Goal: Transaction & Acquisition: Purchase product/service

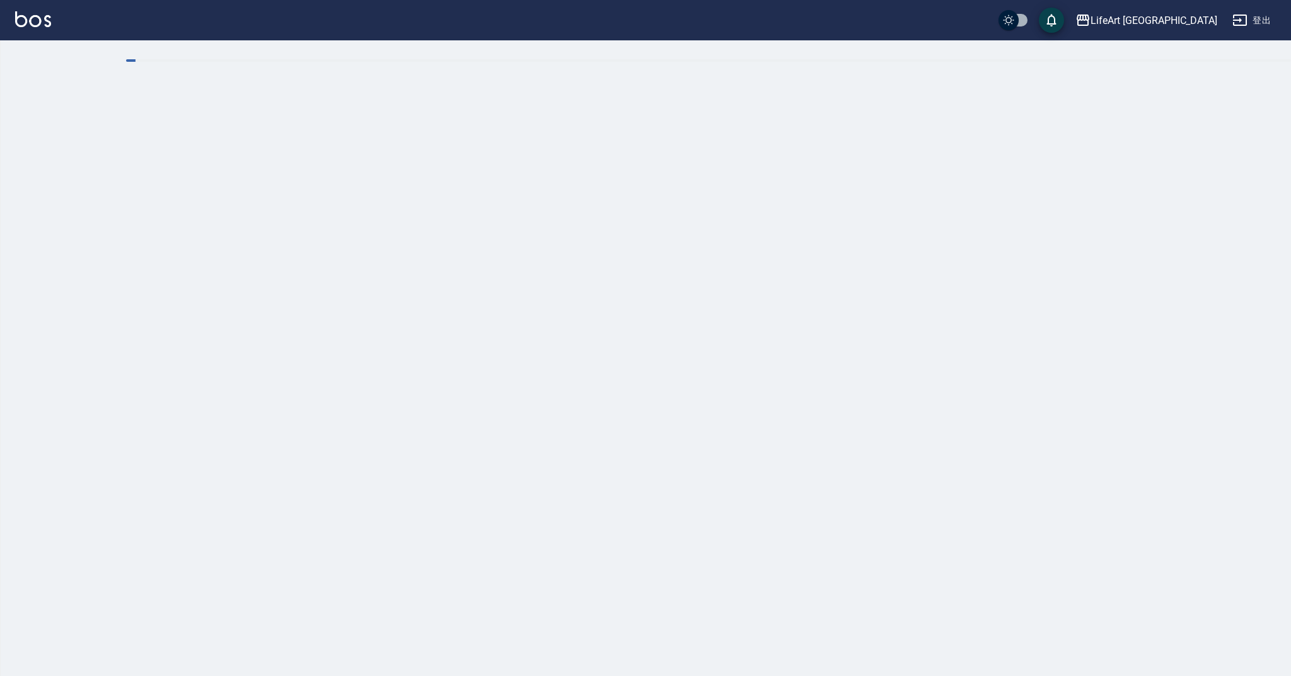
checkbox input "true"
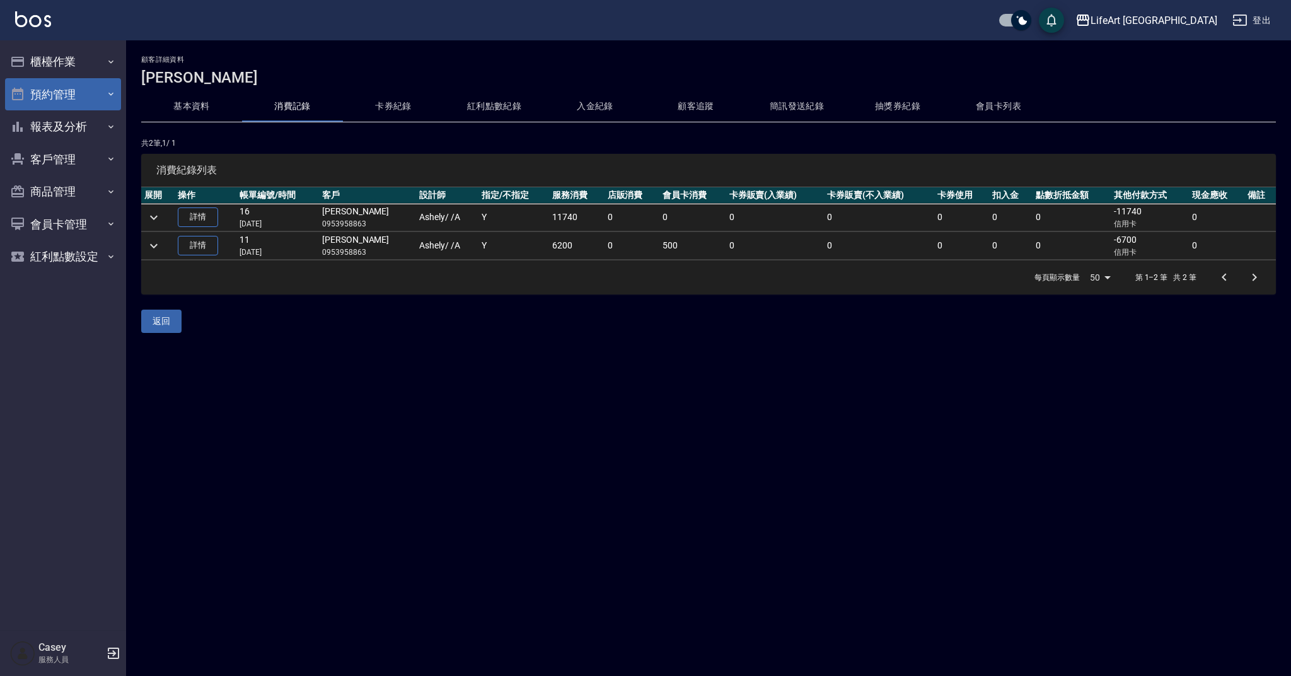
click at [73, 93] on button "預約管理" at bounding box center [63, 94] width 116 height 33
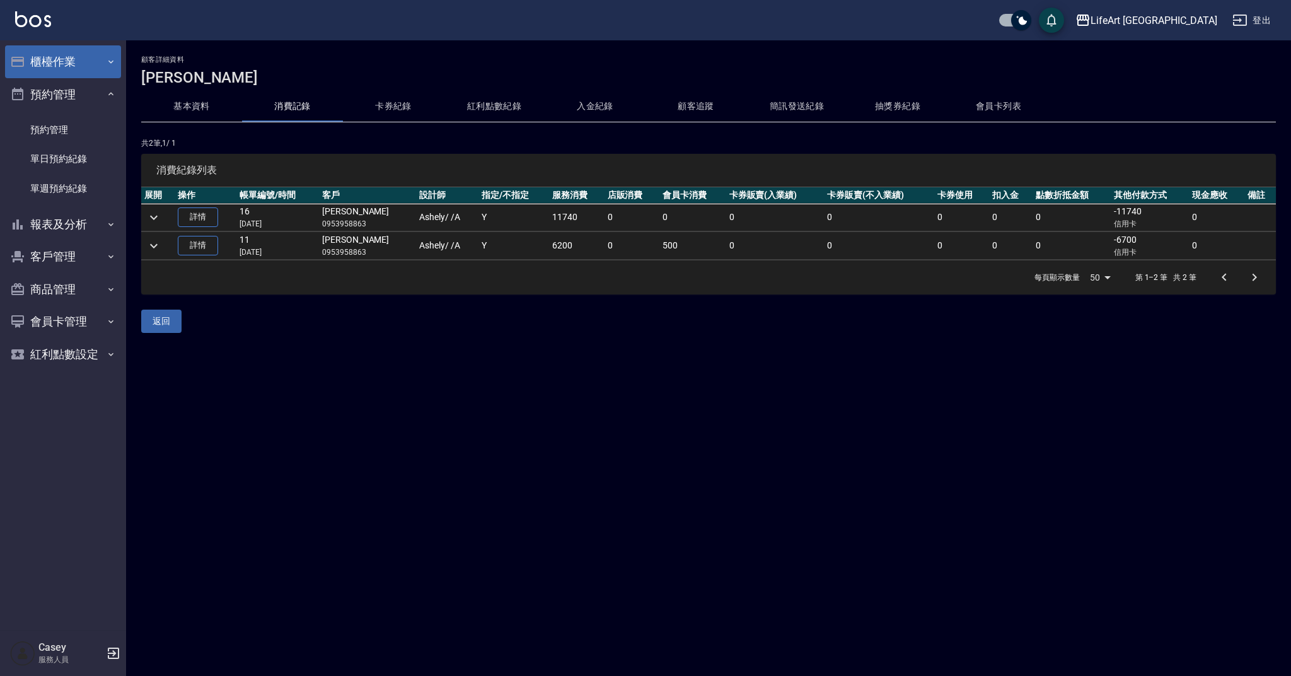
click at [56, 65] on button "櫃檯作業" at bounding box center [63, 61] width 116 height 33
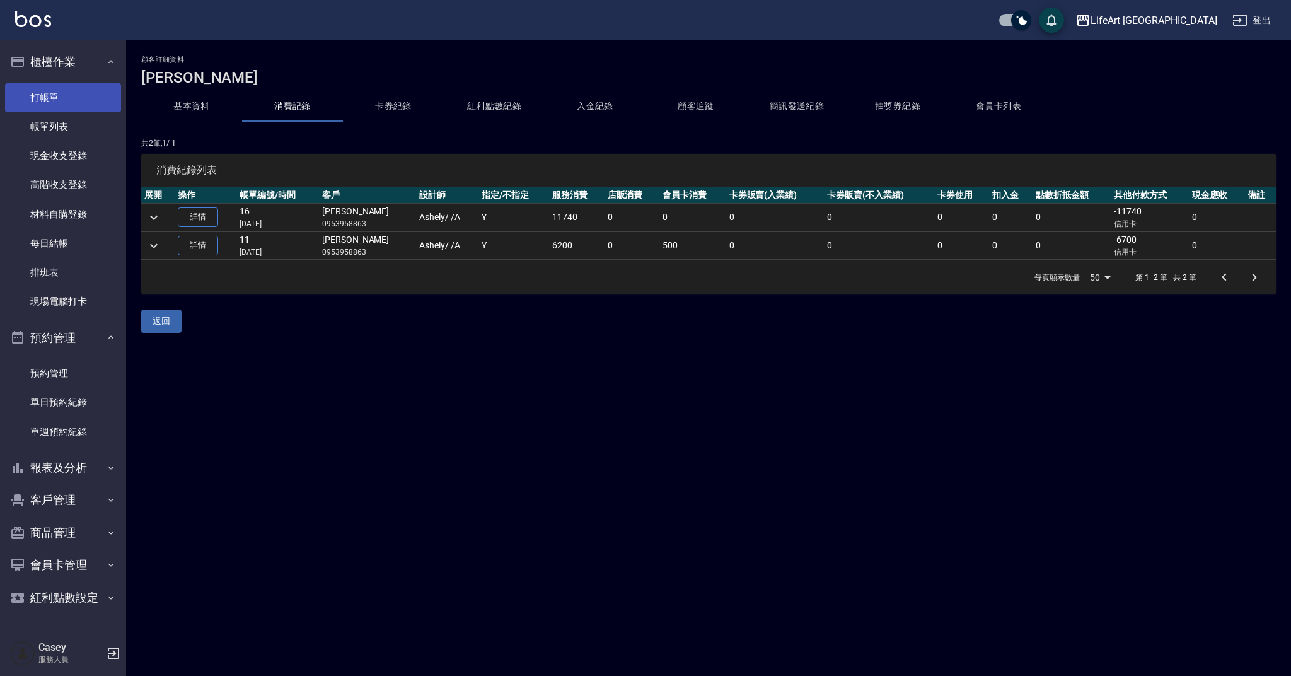
click at [62, 96] on link "打帳單" at bounding box center [63, 97] width 116 height 29
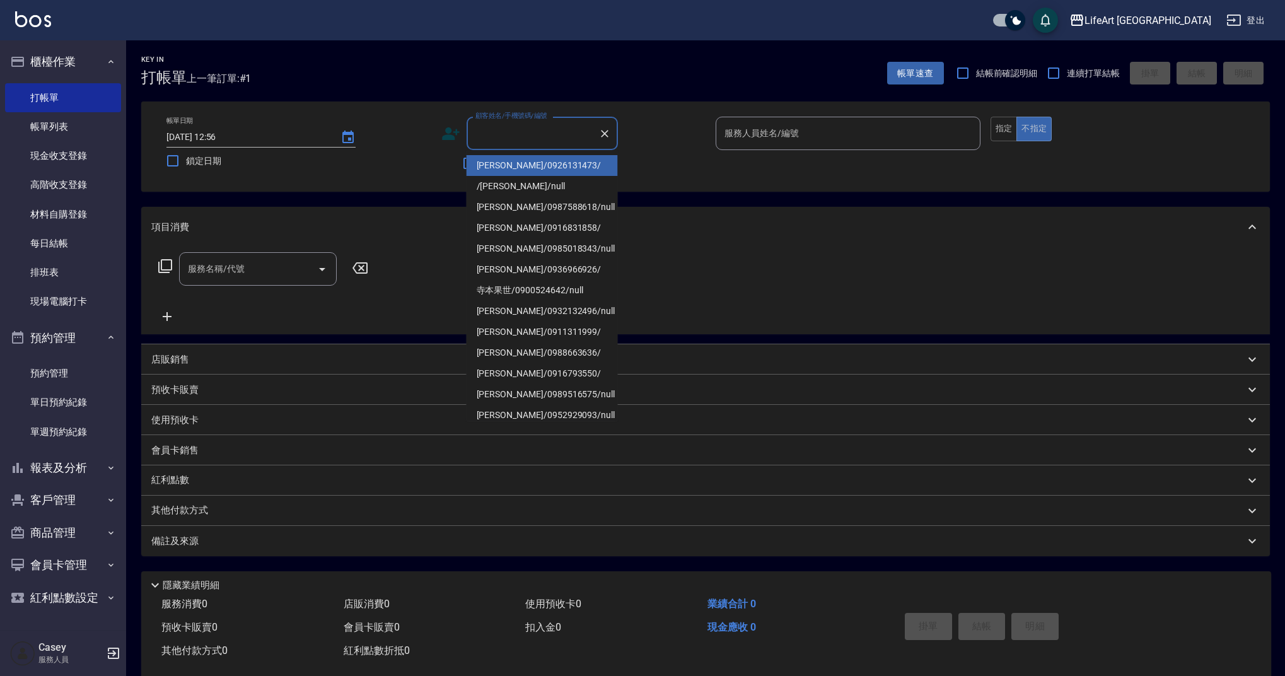
click at [513, 134] on input "顧客姓名/手機號碼/編號" at bounding box center [532, 133] width 121 height 22
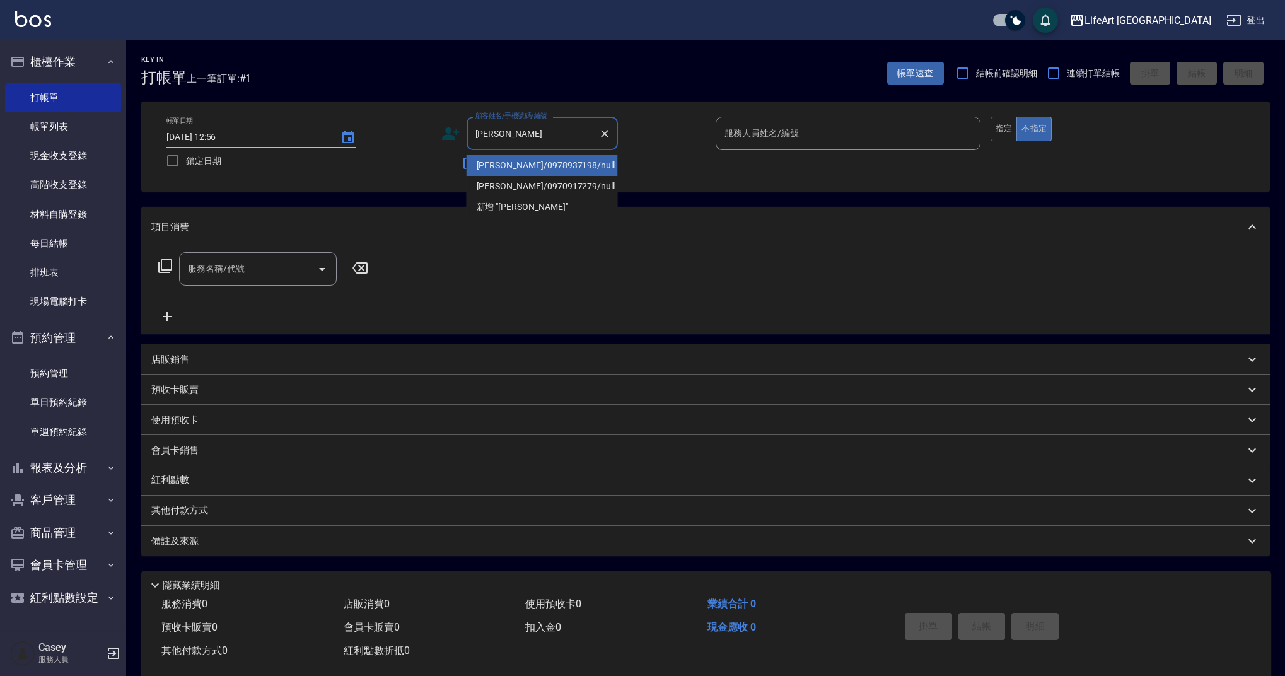
click at [512, 165] on li "[PERSON_NAME]/0978937198/null" at bounding box center [542, 165] width 151 height 21
type input "[PERSON_NAME]/0978937198/null"
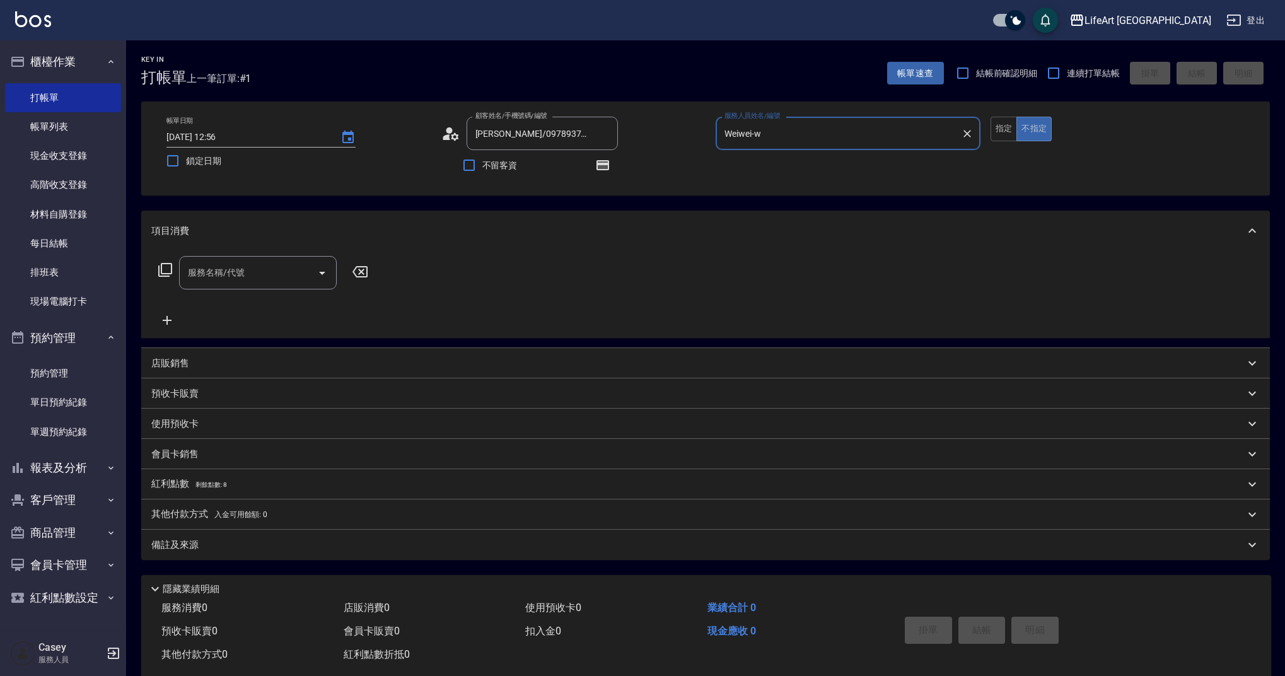
type input "Weiwei-w"
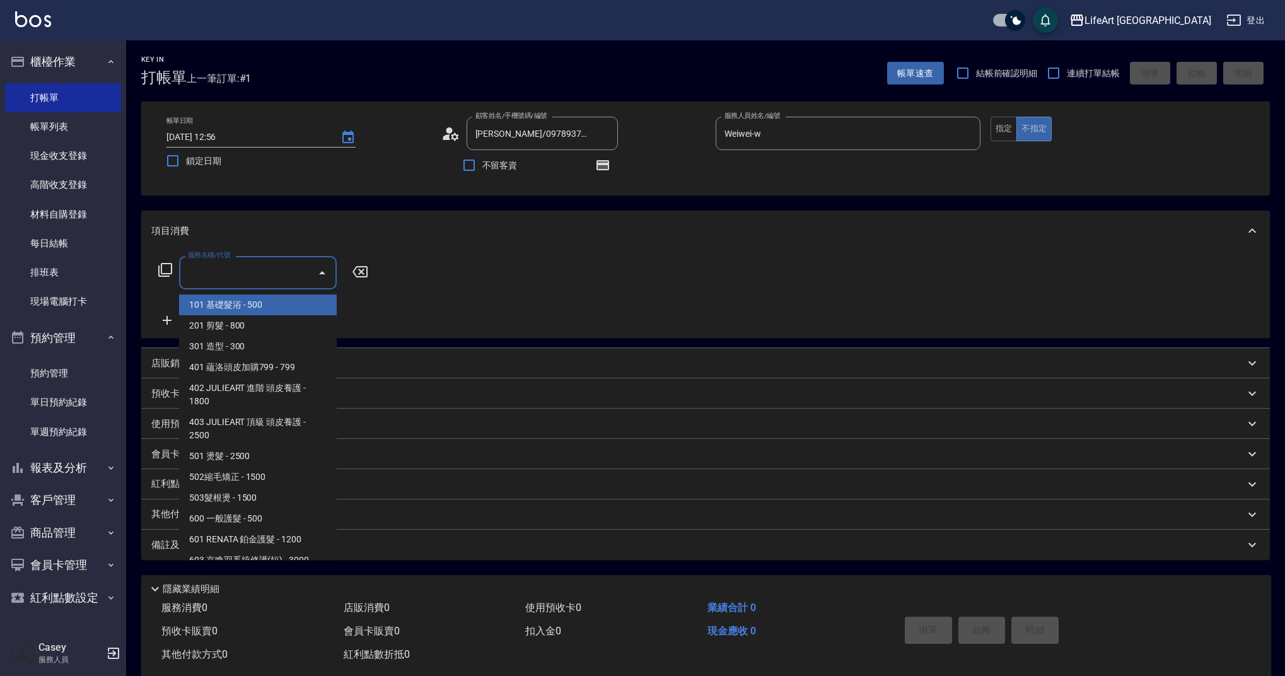
click at [211, 271] on input "服務名稱/代號" at bounding box center [248, 273] width 127 height 22
click at [232, 326] on span "201 剪髮 - 800" at bounding box center [258, 325] width 158 height 21
type input "201 剪髮(201)"
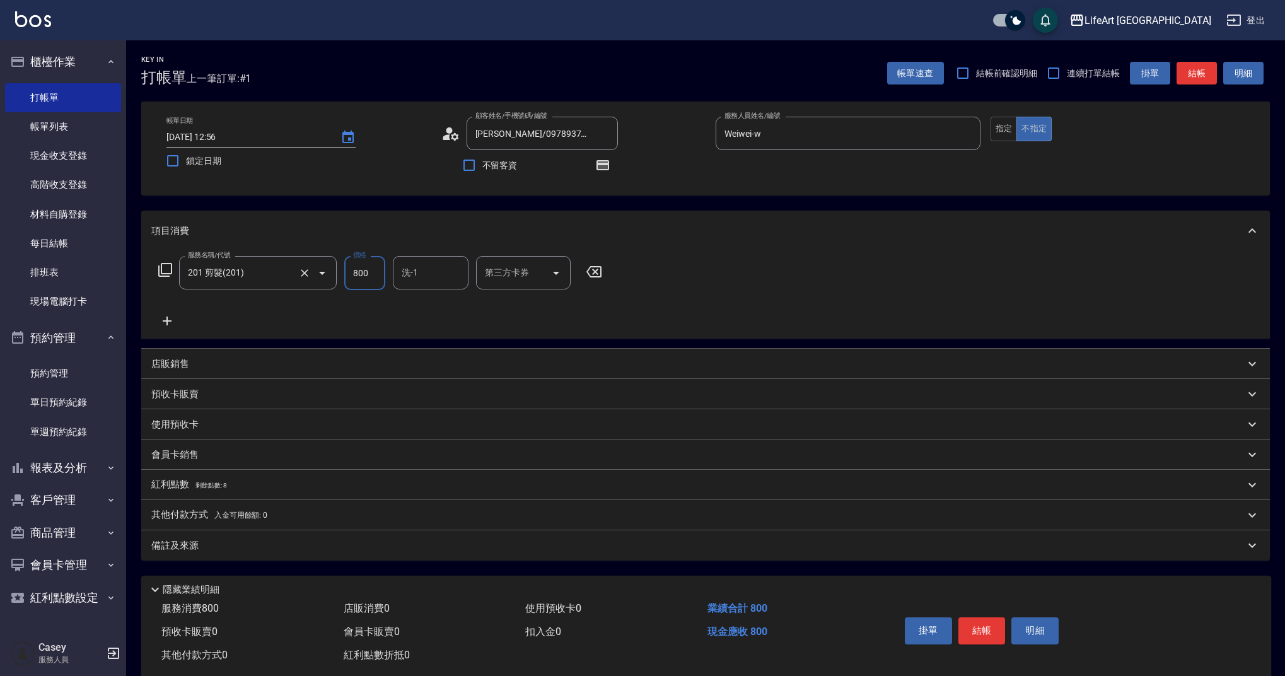
drag, startPoint x: 376, startPoint y: 271, endPoint x: 335, endPoint y: 269, distance: 41.7
click at [335, 269] on div "服務名稱/代號 201 剪髮(201) 服務名稱/代號 價格 800 價格 洗-1 洗-1 第三方卡券 第三方卡券" at bounding box center [380, 273] width 458 height 34
type input "630"
click at [520, 554] on div "備註及來源" at bounding box center [705, 545] width 1129 height 30
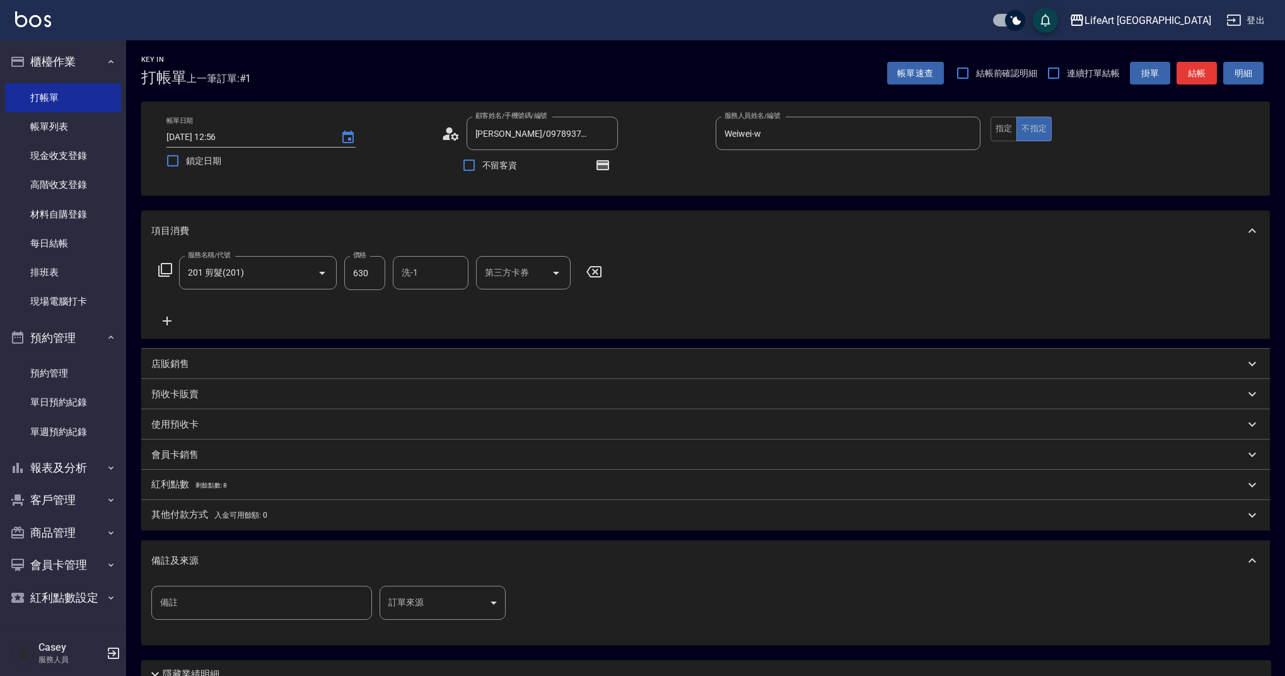
click at [494, 596] on body "LifeArt 蘆洲 登出 櫃檯作業 打帳單 帳單列表 現金收支登錄 高階收支登錄 材料自購登錄 每日結帳 排班表 現場電腦打卡 預約管理 預約管理 單日預約…" at bounding box center [642, 391] width 1285 height 782
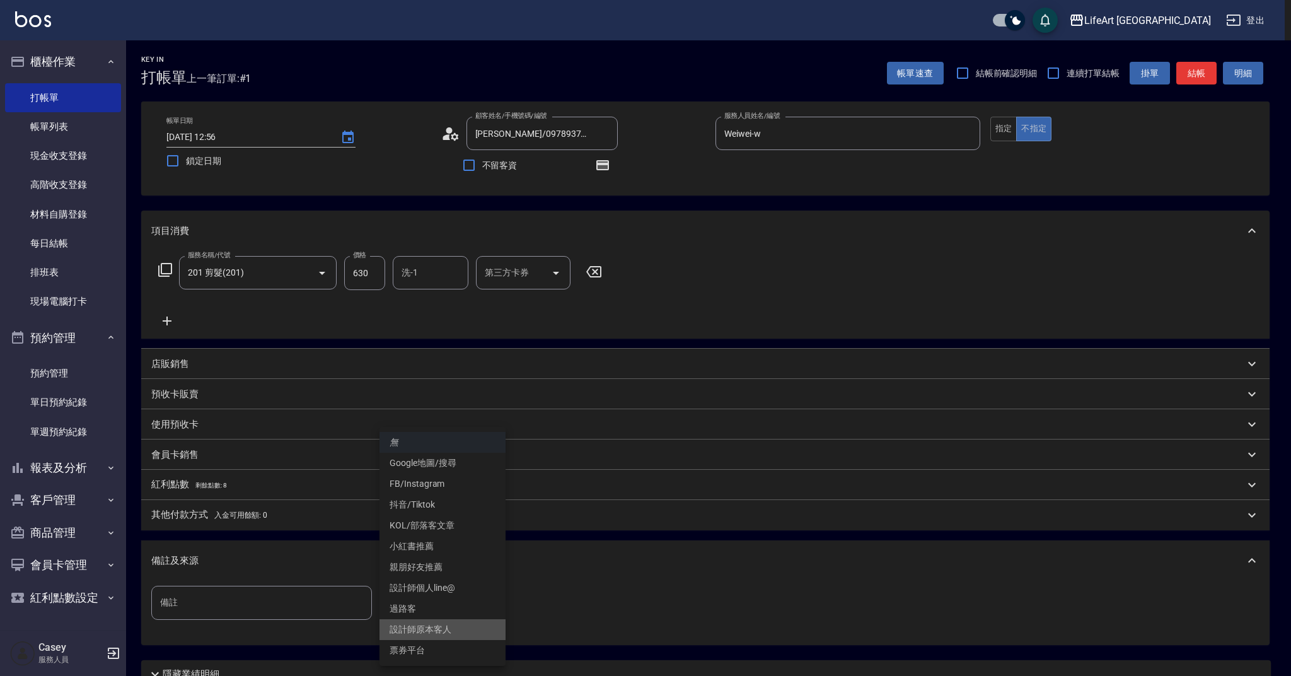
click at [451, 628] on li "設計師原本客人" at bounding box center [443, 629] width 126 height 21
type input "設計師原本客人"
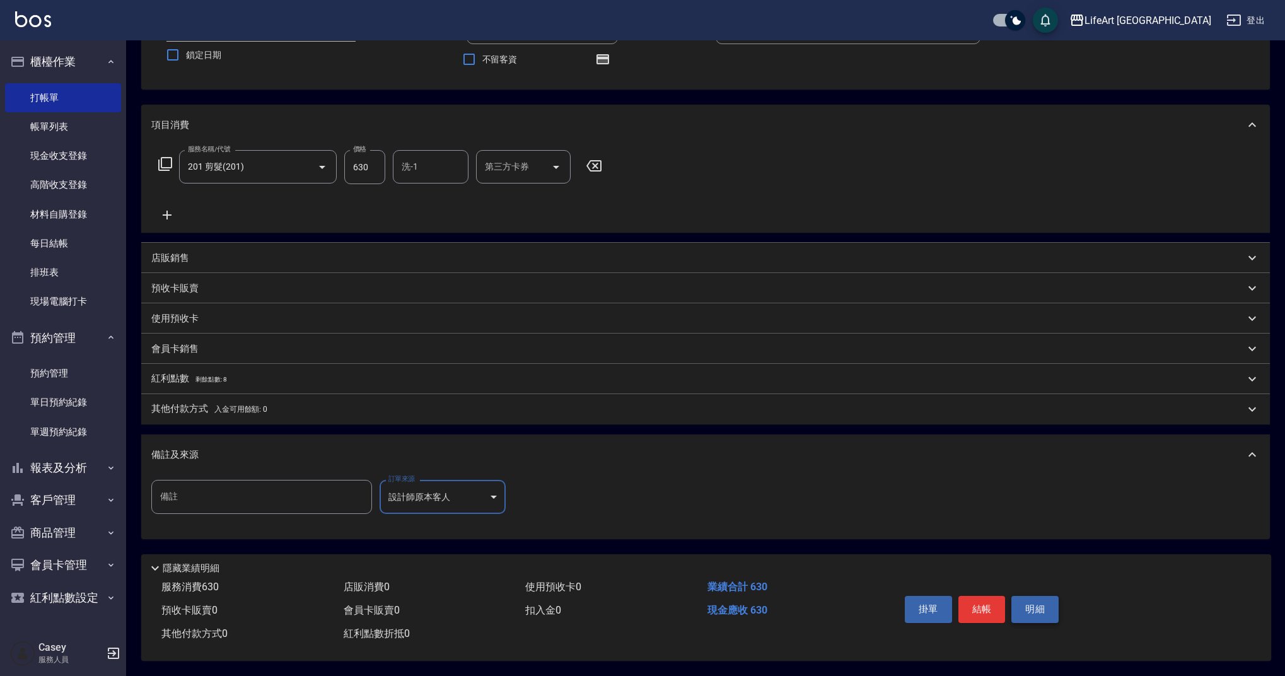
scroll to position [112, 0]
click at [974, 610] on button "結帳" at bounding box center [981, 609] width 47 height 26
